Goal: Book appointment/travel/reservation

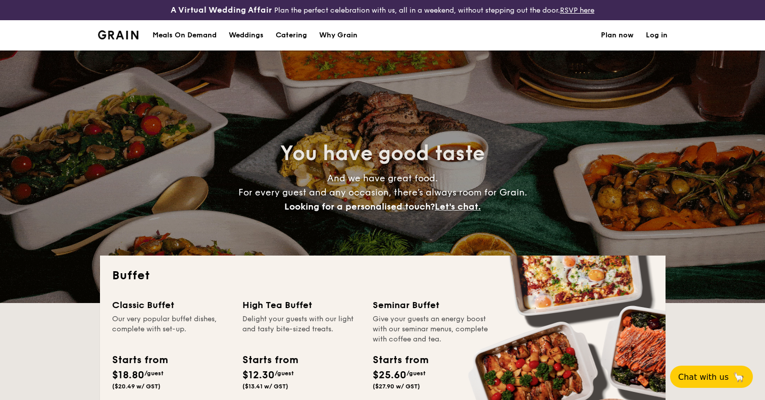
select select
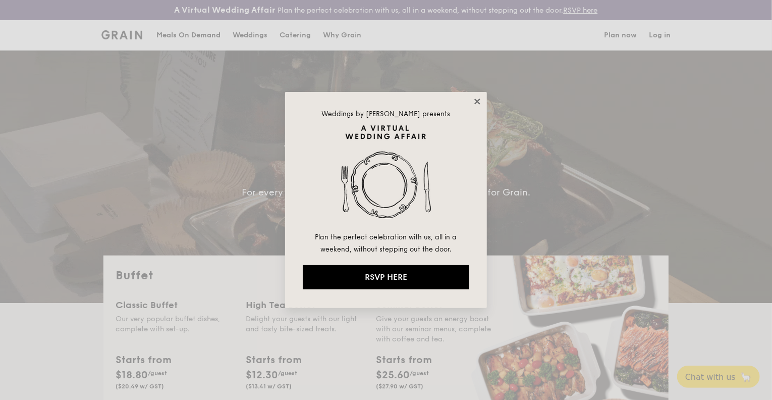
click at [479, 102] on icon at bounding box center [478, 101] width 6 height 6
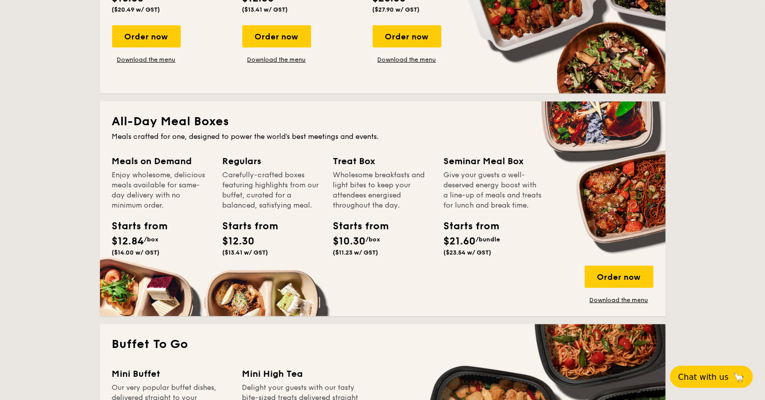
scroll to position [353, 0]
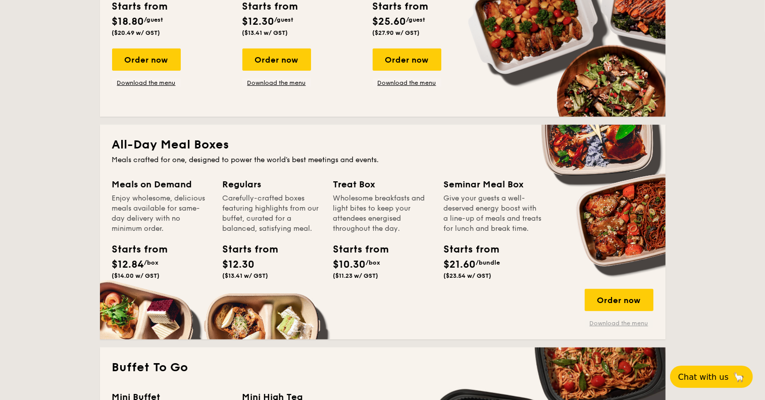
click at [636, 325] on link "Download the menu" at bounding box center [619, 323] width 69 height 8
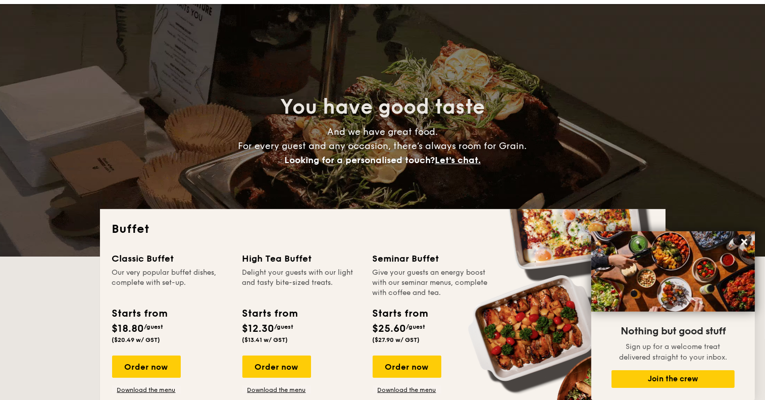
scroll to position [0, 0]
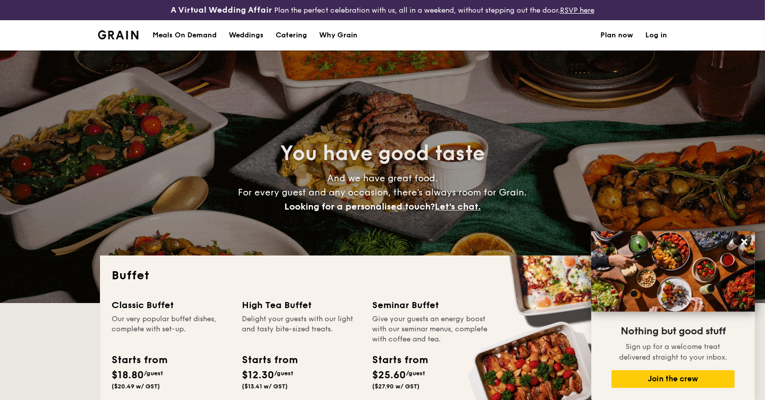
click at [609, 33] on link "Plan now" at bounding box center [617, 35] width 33 height 30
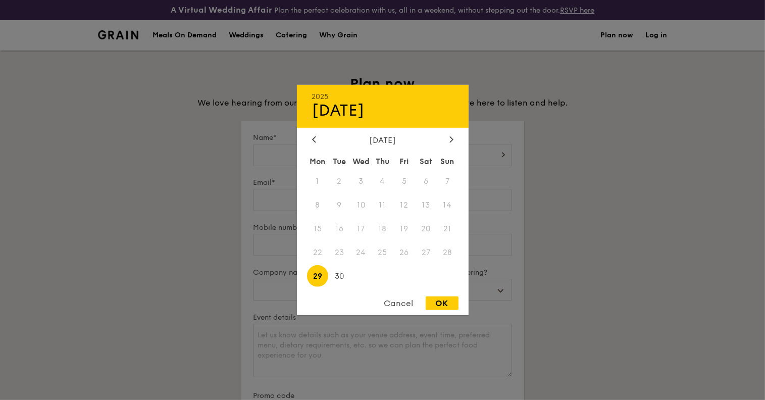
click at [426, 159] on div "2025 Sep [DATE] Tue Wed Thu Fri Sat Sun 1 2 3 4 5 6 7 8 9 10 11 12 13 14 15 16 …" at bounding box center [449, 161] width 125 height 34
click at [324, 278] on span "29" at bounding box center [318, 276] width 22 height 22
click at [448, 135] on div at bounding box center [451, 140] width 9 height 10
click at [402, 179] on span "3" at bounding box center [404, 182] width 22 height 22
click at [315, 136] on icon at bounding box center [313, 139] width 3 height 6
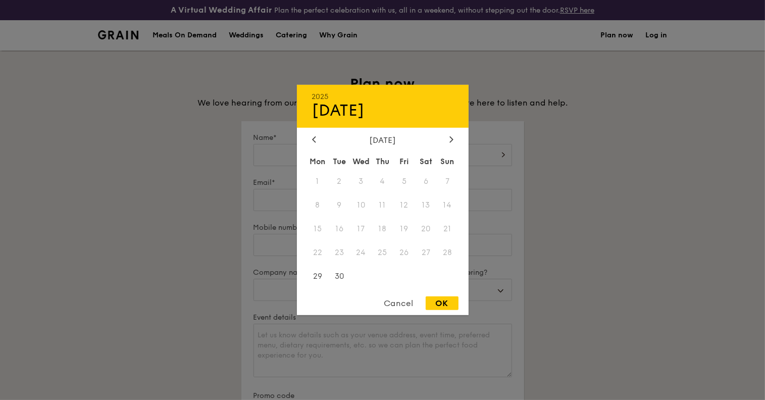
click at [404, 302] on div "Cancel" at bounding box center [398, 303] width 49 height 14
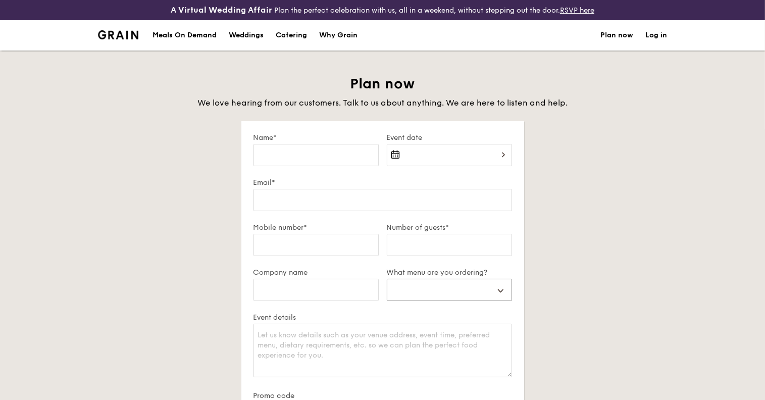
click at [426, 294] on select "Buffet Mini Buffet High Tea Canapés Meal Boxes Wedding" at bounding box center [449, 290] width 125 height 22
select select "mealBoxes"
click at [387, 279] on select "Buffet Mini Buffet High Tea Canapés Meal Boxes Wedding" at bounding box center [449, 290] width 125 height 22
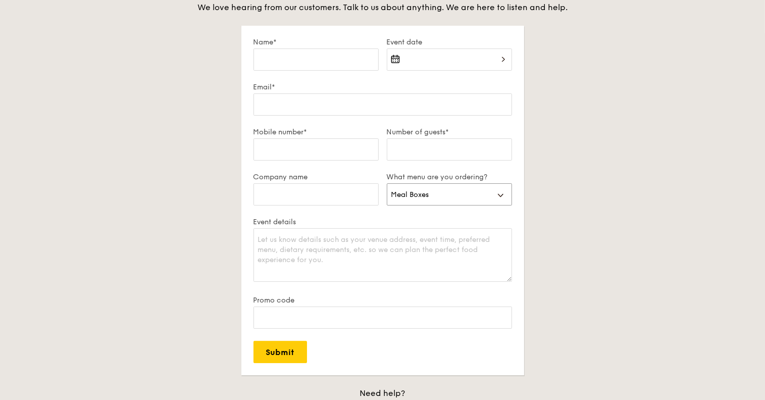
scroll to position [151, 0]
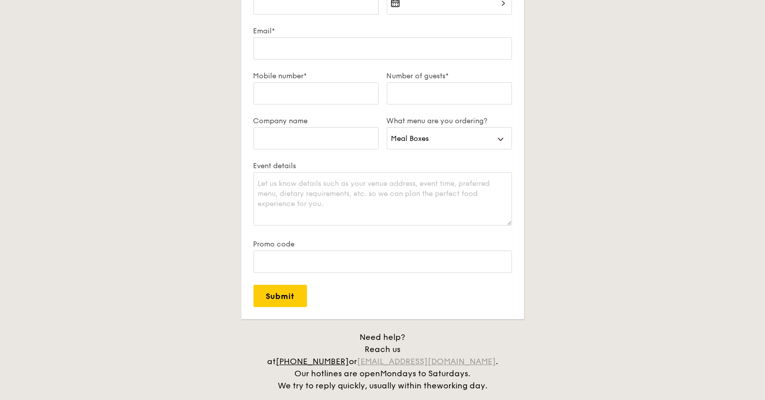
click at [426, 356] on link "[EMAIL_ADDRESS][DOMAIN_NAME]" at bounding box center [426, 361] width 139 height 10
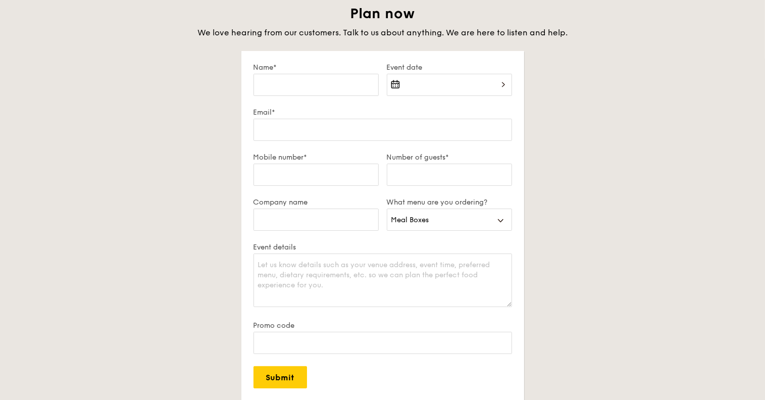
scroll to position [0, 0]
